Goal: Task Accomplishment & Management: Complete application form

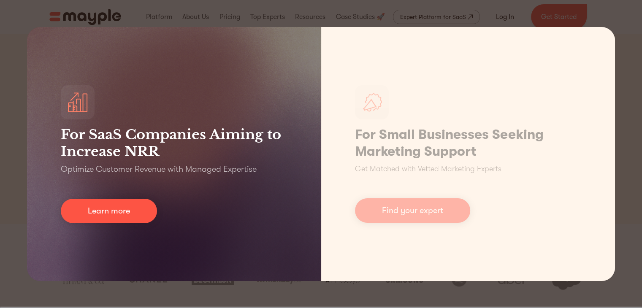
scroll to position [44, 0]
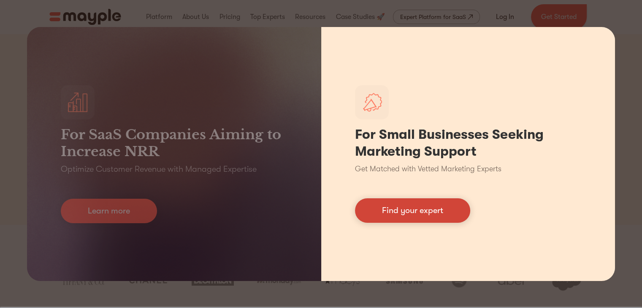
click at [358, 202] on link "Find your expert" at bounding box center [412, 210] width 115 height 24
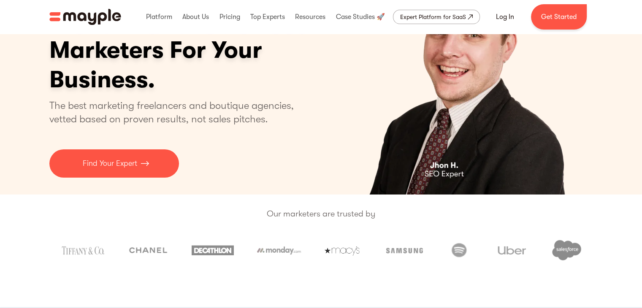
scroll to position [81, 0]
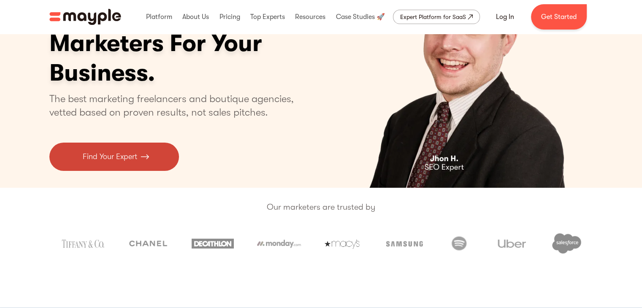
click at [148, 157] on img at bounding box center [145, 156] width 8 height 11
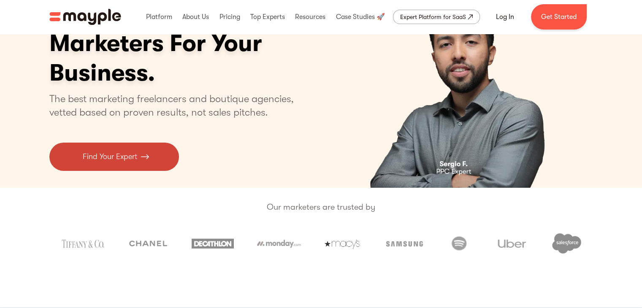
click at [127, 157] on p "Find Your Expert" at bounding box center [110, 156] width 54 height 11
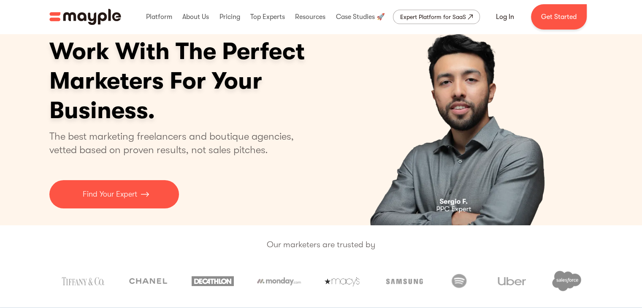
scroll to position [41, 0]
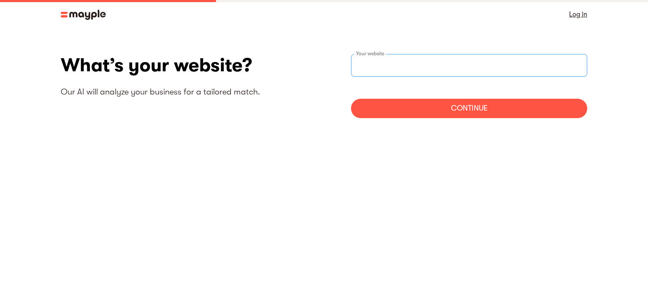
click at [371, 66] on input "text" at bounding box center [469, 65] width 236 height 23
